Goal: Find specific page/section: Find specific page/section

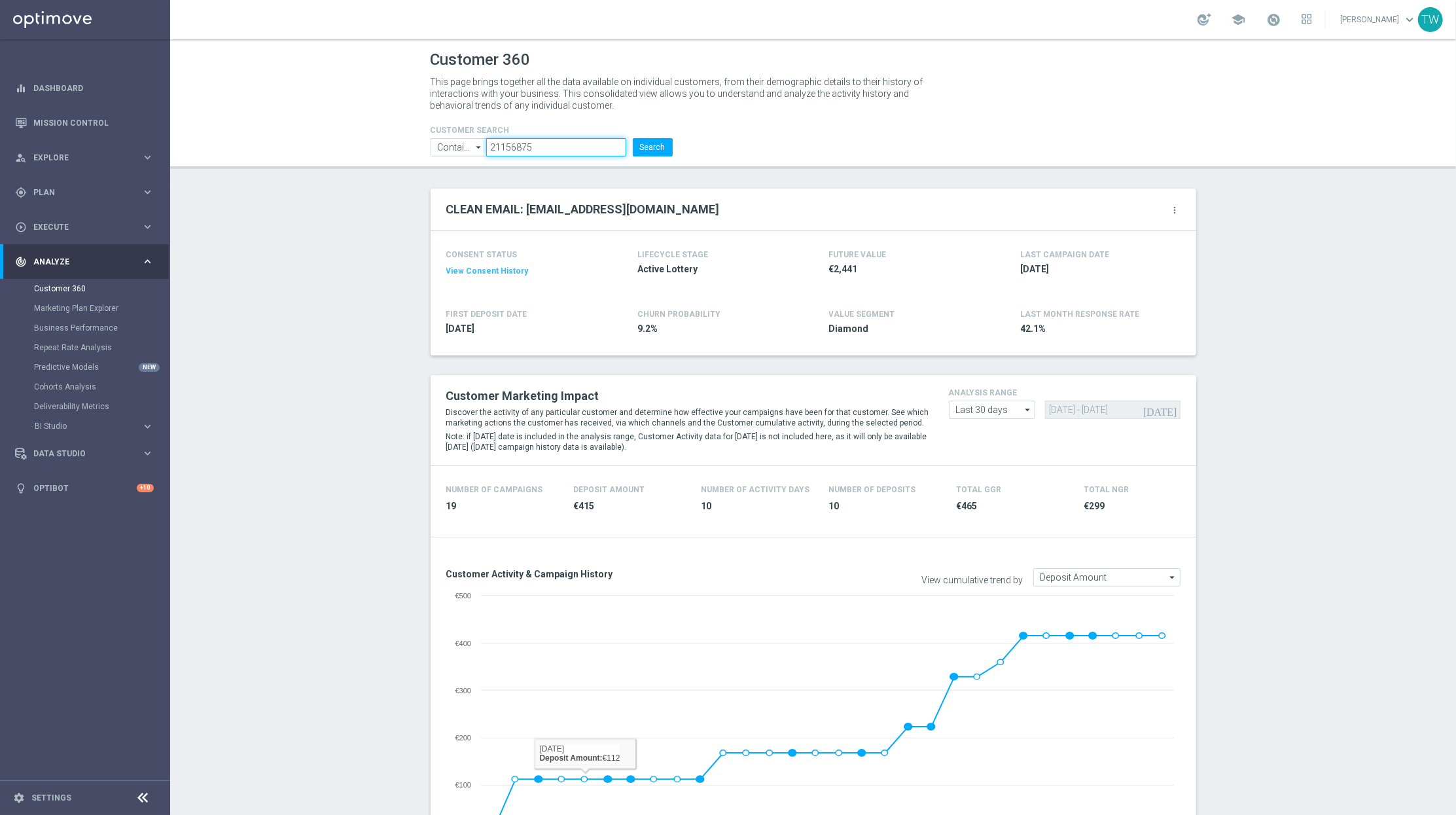
click at [581, 147] on input "21156875" at bounding box center [556, 147] width 140 height 19
paste input "234844"
click at [666, 151] on button "Search" at bounding box center [652, 147] width 40 height 19
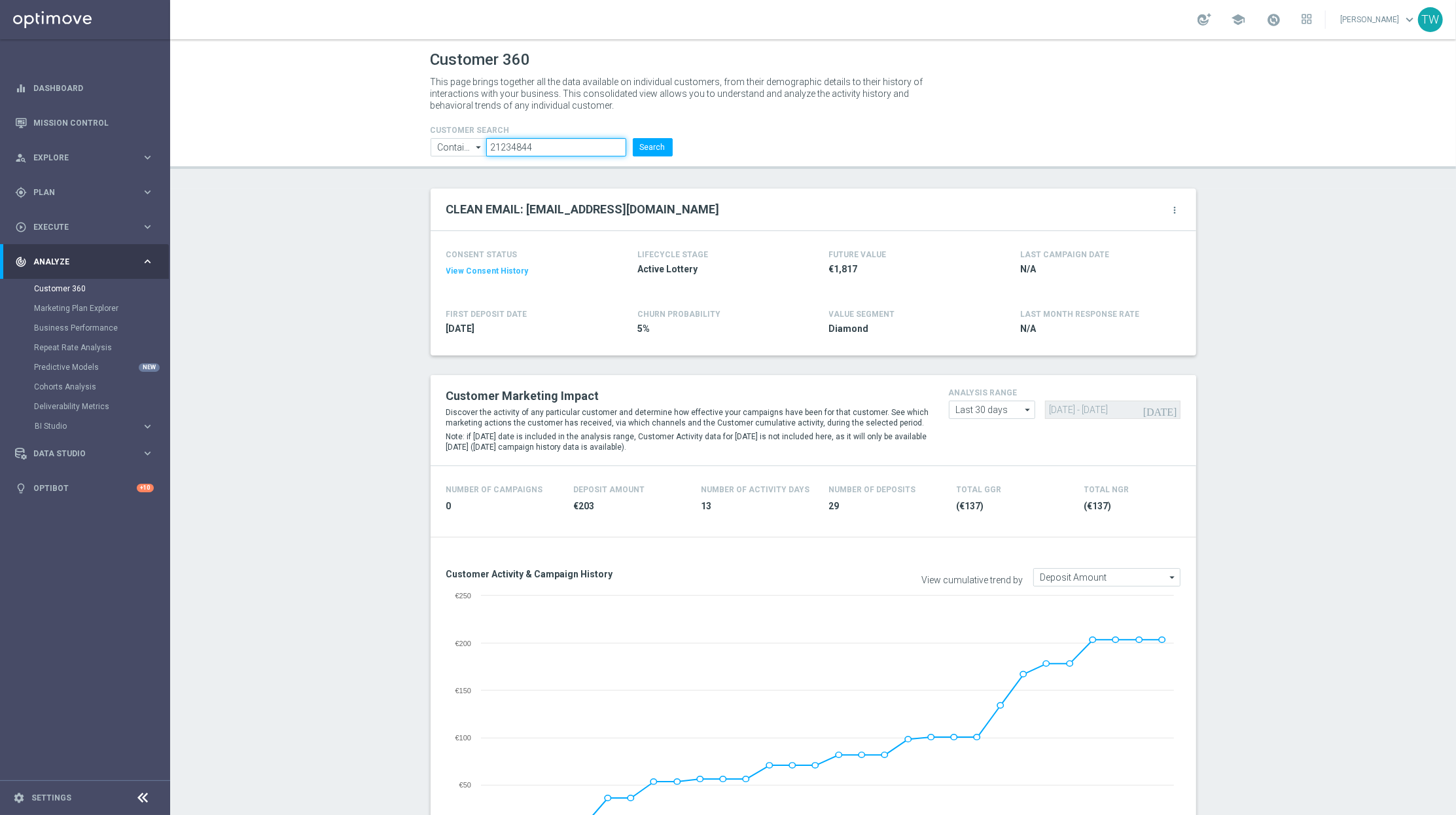
click at [553, 145] on input "21234844" at bounding box center [556, 147] width 140 height 19
paste input "153887"
type input "21153887"
click at [655, 151] on button "Search" at bounding box center [652, 147] width 40 height 19
